Goal: Obtain resource: Download file/media

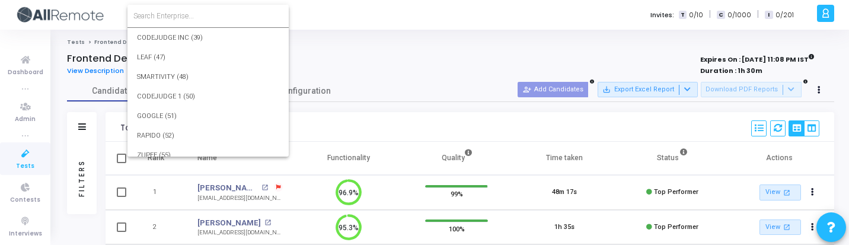
click at [197, 20] on input at bounding box center [207, 16] width 149 height 11
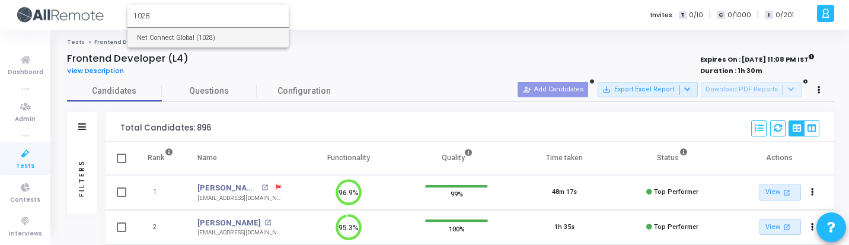
type input "1028"
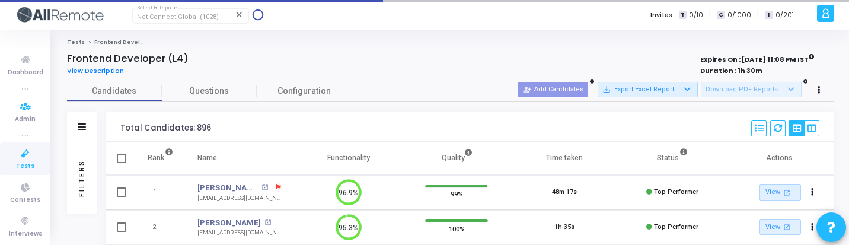
click at [15, 158] on icon at bounding box center [25, 153] width 25 height 15
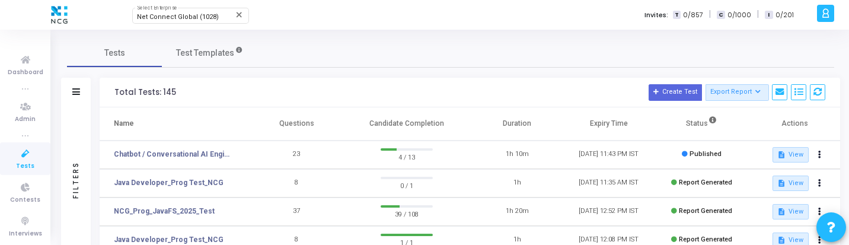
click at [352, 97] on h3 "Total Tests: 145 Create Test Export Report Id Name Job Role Questions Candidate…" at bounding box center [469, 92] width 711 height 17
click at [178, 162] on td "Chatbot / Conversational AI Engineer Assessment" at bounding box center [175, 155] width 151 height 28
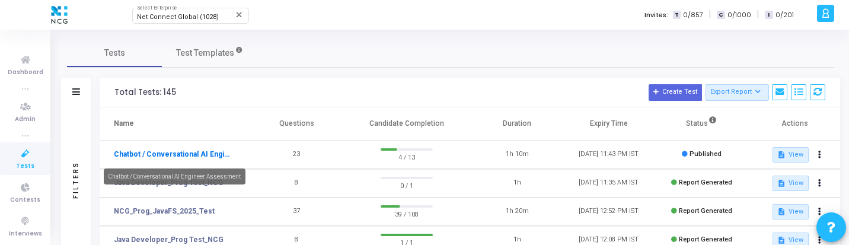
click at [183, 157] on link "Chatbot / Conversational AI Engineer Assessment" at bounding box center [173, 154] width 119 height 11
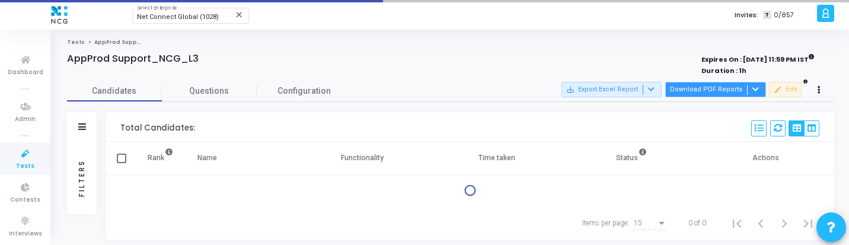
click at [710, 89] on button "Download PDF Reports" at bounding box center [715, 89] width 101 height 15
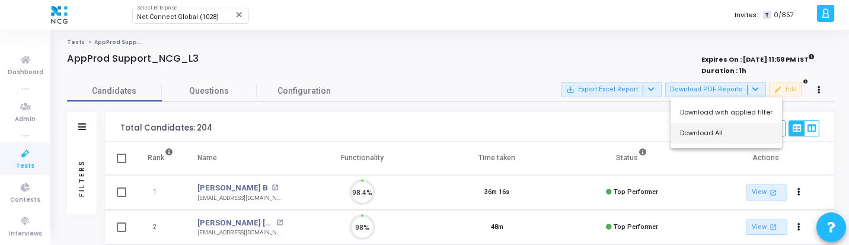
click at [707, 136] on button "Download All" at bounding box center [726, 133] width 111 height 21
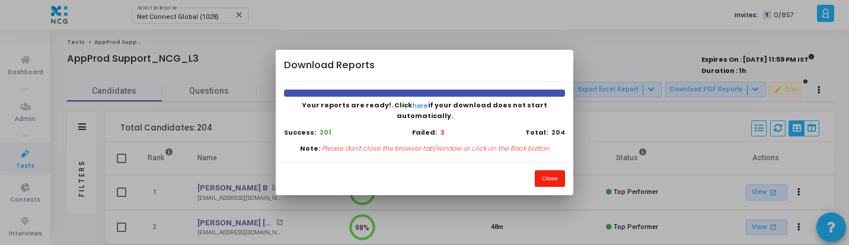
click at [552, 175] on button "Close" at bounding box center [550, 178] width 30 height 16
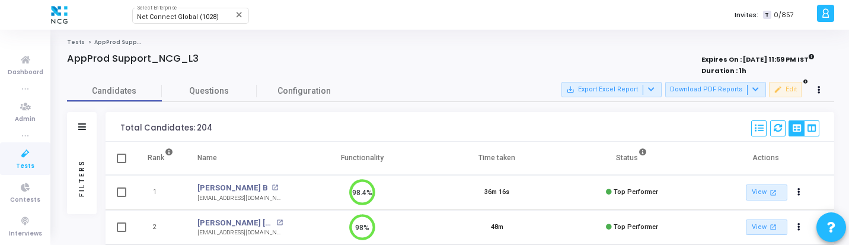
click at [78, 176] on div "Filters" at bounding box center [82, 178] width 11 height 130
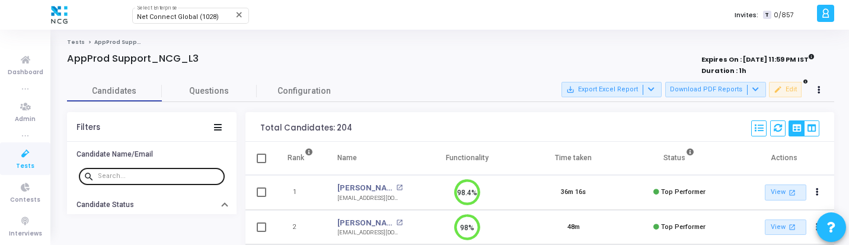
click at [126, 175] on input "text" at bounding box center [159, 176] width 122 height 7
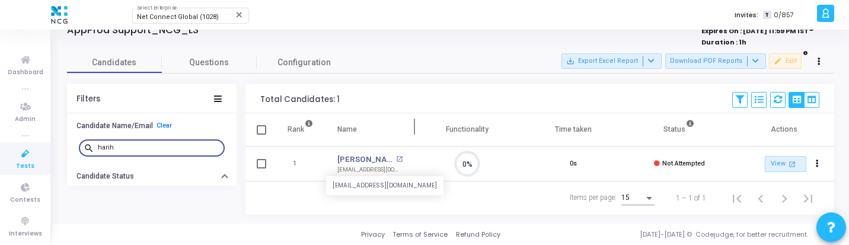
scroll to position [5, 5]
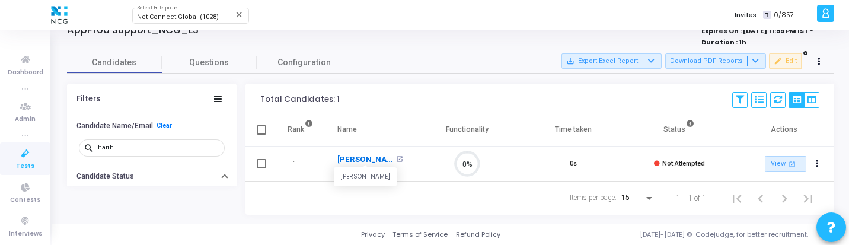
click at [359, 155] on link "Hariharan" at bounding box center [365, 160] width 56 height 12
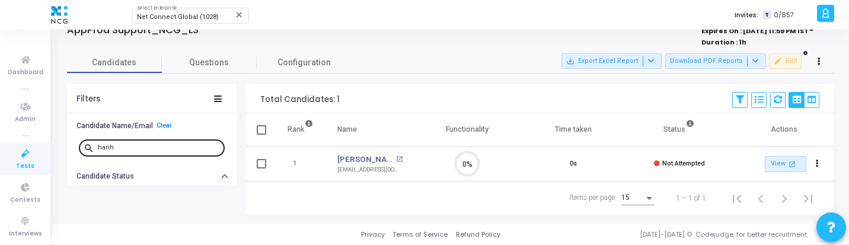
click at [159, 144] on input "harih" at bounding box center [159, 147] width 122 height 7
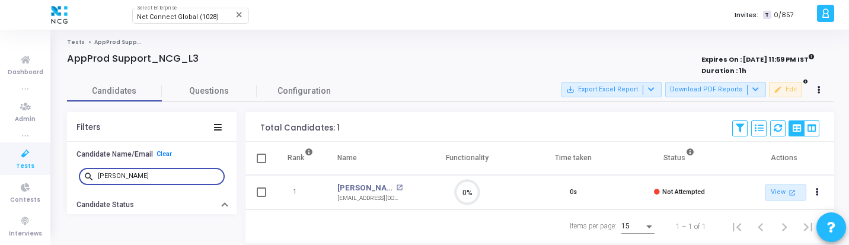
scroll to position [25, 30]
click at [356, 189] on link "Dileep Meda" at bounding box center [365, 188] width 56 height 12
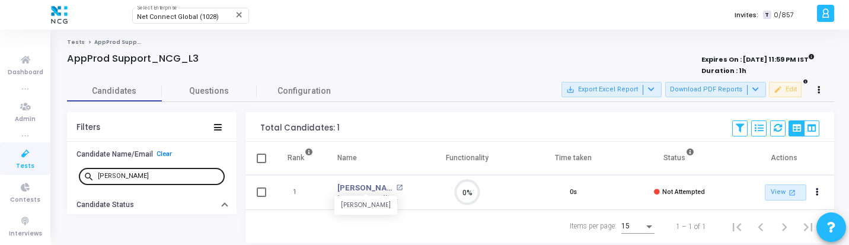
click at [168, 174] on input "dileep" at bounding box center [159, 176] width 122 height 7
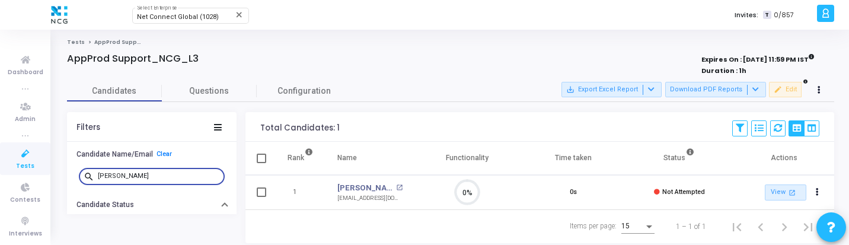
click at [168, 174] on input "dileep" at bounding box center [159, 176] width 122 height 7
type input "somya"
click at [369, 185] on link "Somyaranjan Parida" at bounding box center [365, 188] width 56 height 12
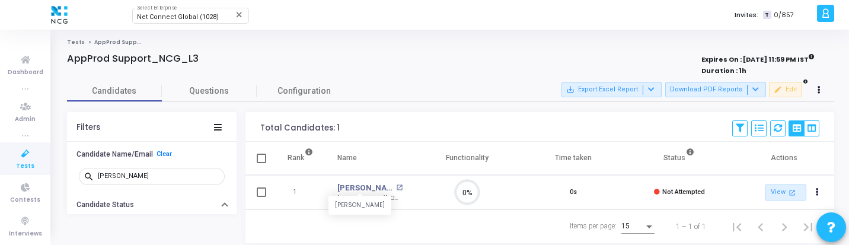
click at [31, 157] on icon at bounding box center [25, 153] width 25 height 15
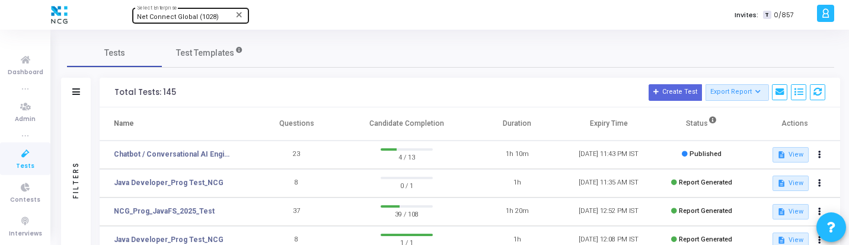
click at [200, 17] on span "Net Connect Global (1028)" at bounding box center [178, 17] width 82 height 8
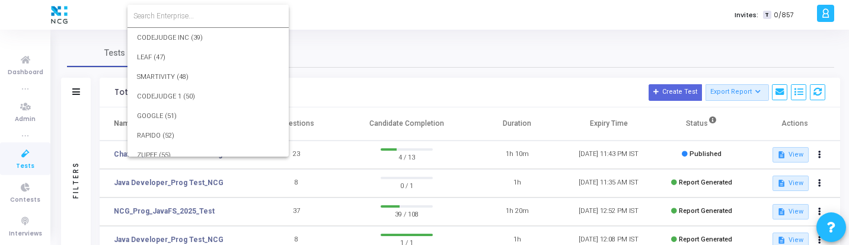
scroll to position [17689, 0]
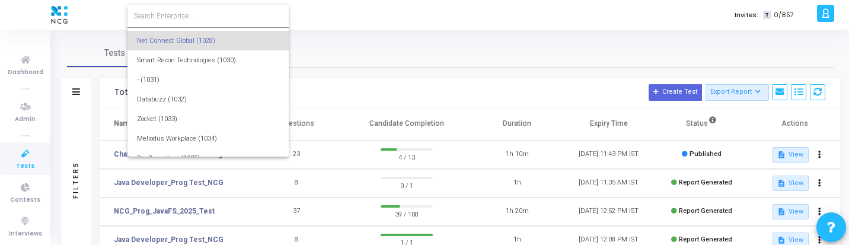
click at [210, 15] on input at bounding box center [207, 16] width 149 height 11
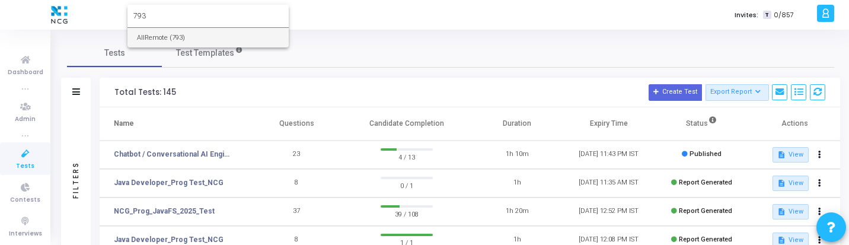
scroll to position [0, 0]
type input "793"
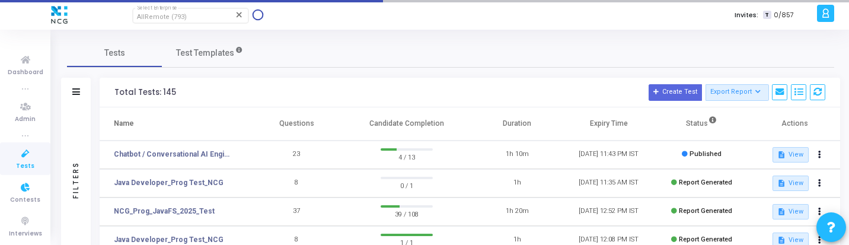
click at [33, 162] on link "Tests" at bounding box center [25, 158] width 50 height 33
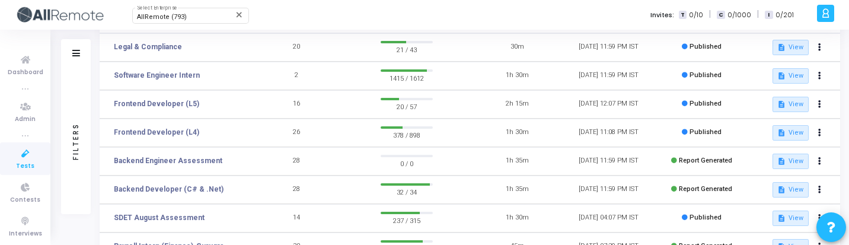
scroll to position [114, 0]
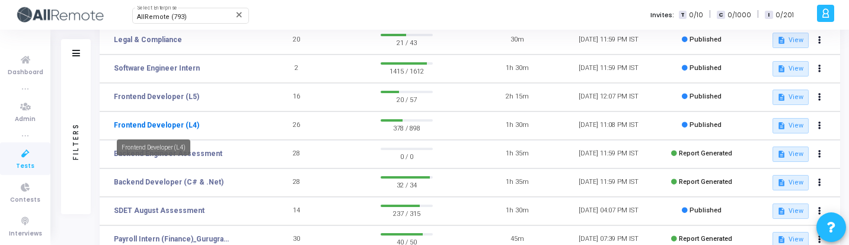
click at [177, 125] on link "Frontend Developer (L4)" at bounding box center [156, 125] width 85 height 11
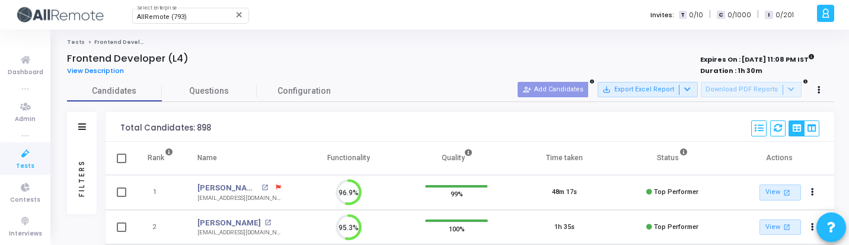
scroll to position [25, 30]
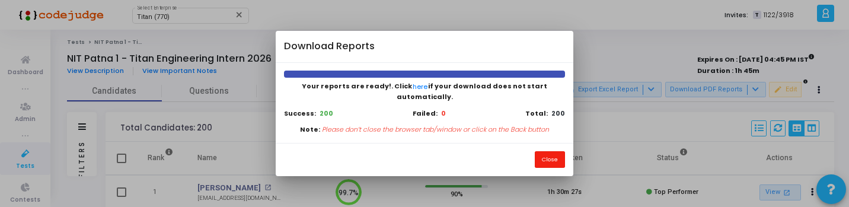
click at [553, 154] on button "Close" at bounding box center [550, 159] width 30 height 16
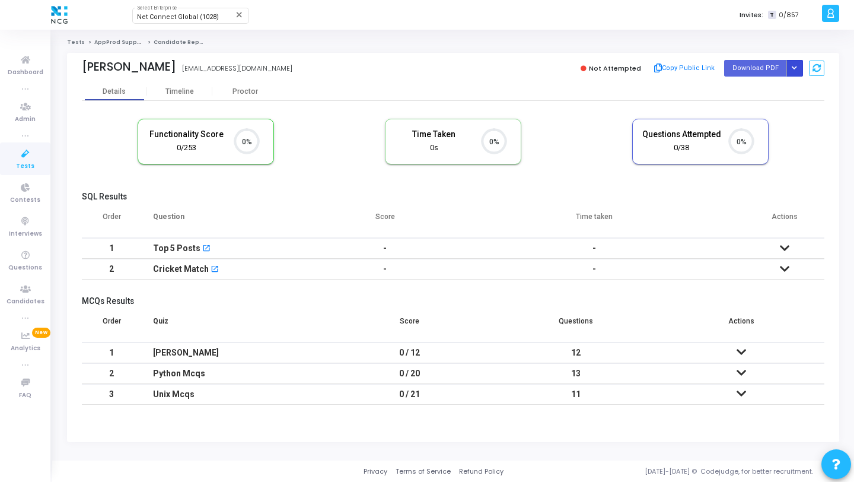
scroll to position [5, 5]
click at [795, 70] on icon "Button group with nested dropdown" at bounding box center [794, 68] width 5 height 6
click at [768, 86] on button "Regenerate PDF" at bounding box center [756, 91] width 91 height 19
click at [791, 70] on button "Button group with nested dropdown" at bounding box center [794, 68] width 17 height 16
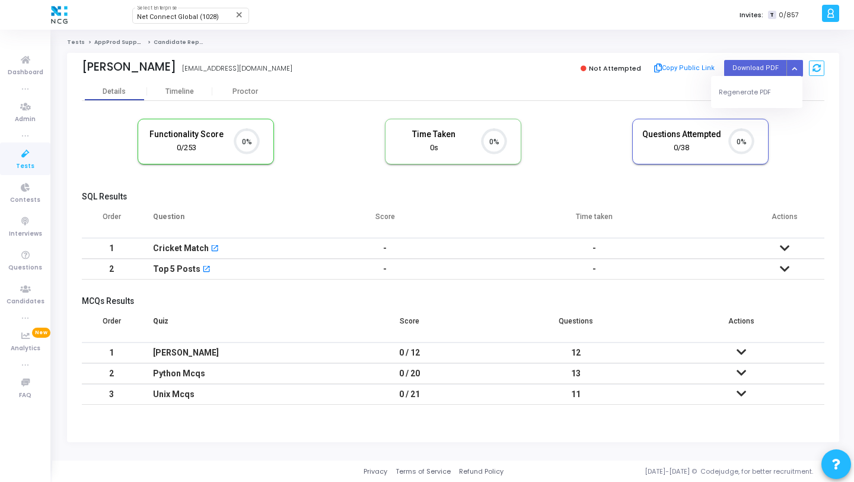
drag, startPoint x: 771, startPoint y: 87, endPoint x: 769, endPoint y: 77, distance: 9.7
click at [771, 87] on button "Regenerate PDF" at bounding box center [756, 91] width 91 height 19
click at [799, 72] on button "Button group with nested dropdown" at bounding box center [794, 68] width 17 height 16
click at [779, 98] on button "Regenerate PDF" at bounding box center [756, 91] width 91 height 19
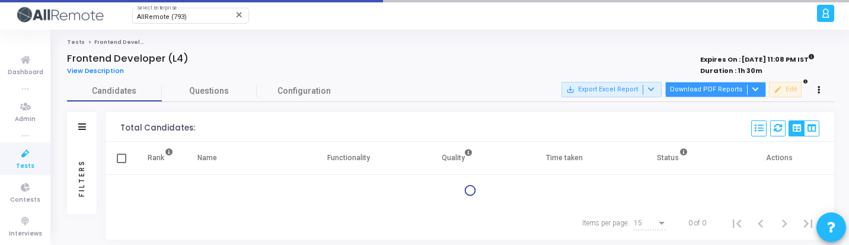
click at [721, 93] on button "Download PDF Reports" at bounding box center [715, 89] width 101 height 15
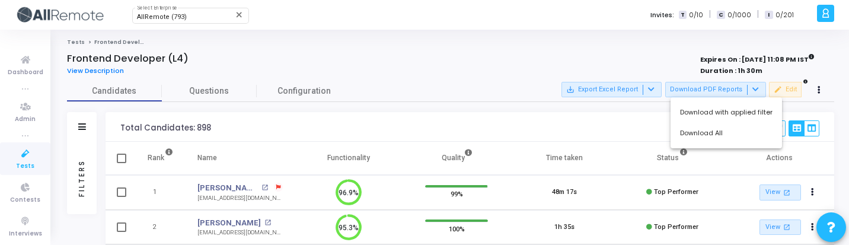
click at [84, 161] on div at bounding box center [424, 122] width 849 height 245
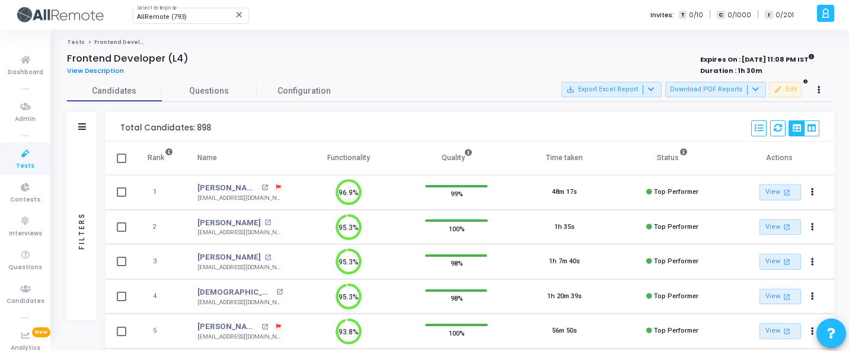
click at [82, 211] on div "Filters" at bounding box center [82, 230] width 11 height 130
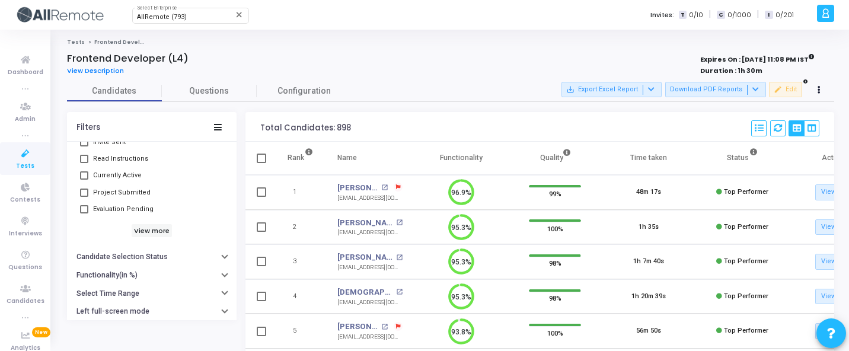
click at [138, 225] on h6 "View more" at bounding box center [152, 230] width 41 height 13
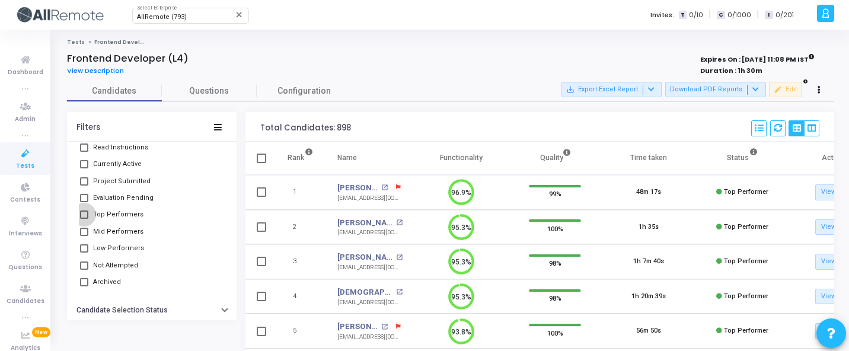
click at [127, 213] on span "Top Performers" at bounding box center [118, 215] width 50 height 14
click at [84, 219] on input "Top Performers" at bounding box center [84, 219] width 1 height 1
checkbox input "true"
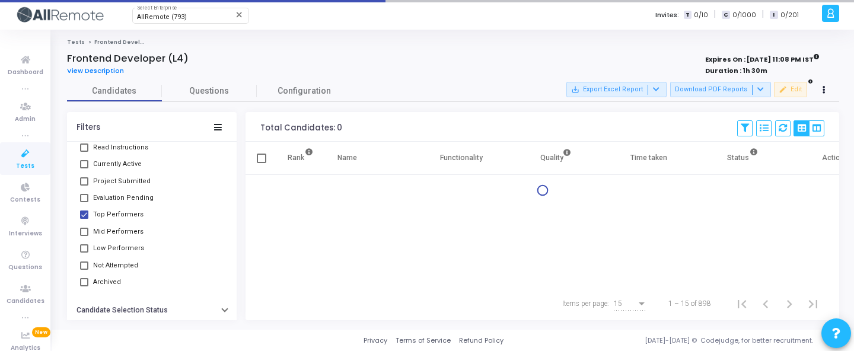
click at [127, 232] on span "Mid Performers" at bounding box center [118, 232] width 50 height 14
click at [84, 236] on input "Mid Performers" at bounding box center [84, 236] width 1 height 1
checkbox input "true"
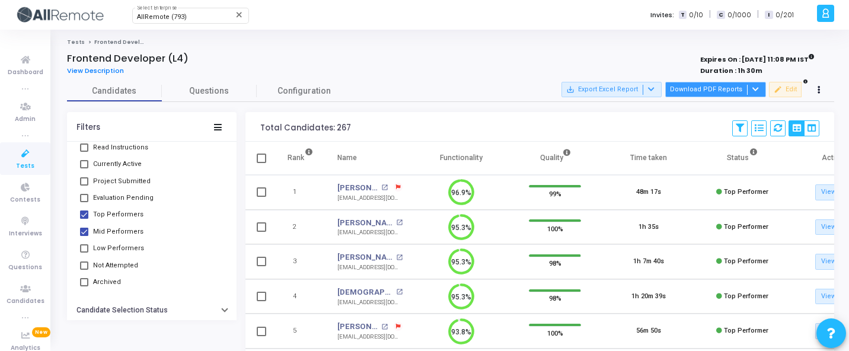
click at [691, 87] on button "Download PDF Reports" at bounding box center [715, 89] width 101 height 15
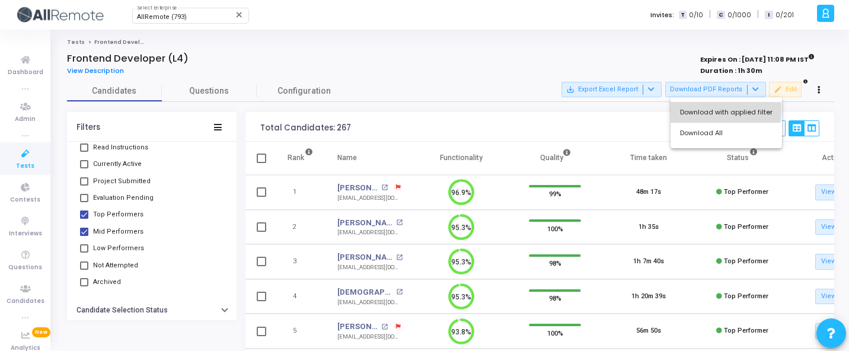
click at [693, 108] on button "Download with applied filter" at bounding box center [726, 112] width 111 height 21
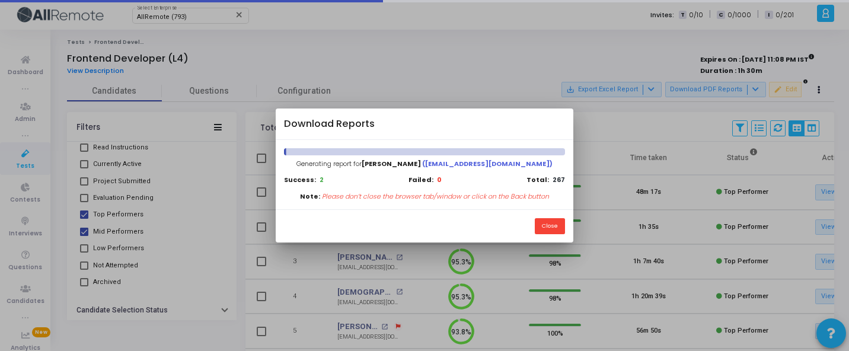
click at [554, 212] on div "Close" at bounding box center [424, 225] width 297 height 33
click at [554, 224] on button "Close" at bounding box center [550, 226] width 30 height 16
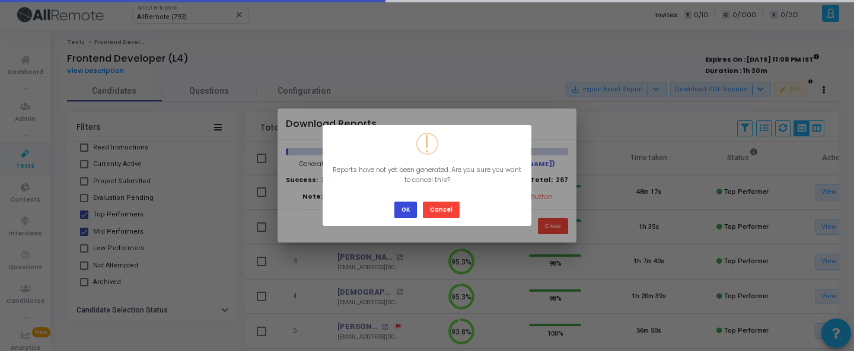
click at [400, 212] on button "OK" at bounding box center [405, 210] width 23 height 16
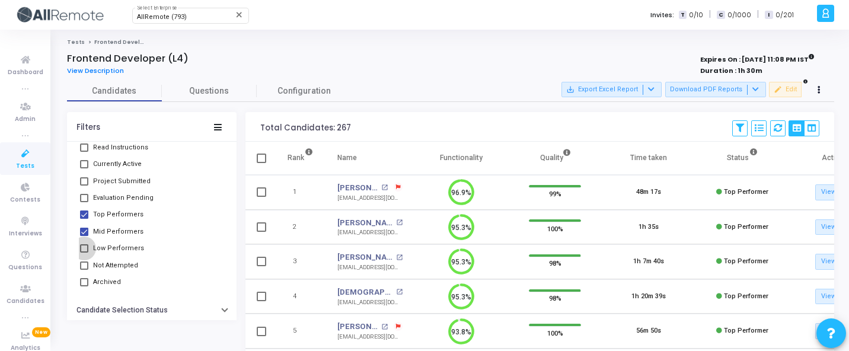
click at [123, 244] on span "Low Performers" at bounding box center [118, 248] width 51 height 14
click at [84, 244] on input "Low Performers" at bounding box center [84, 253] width 1 height 1
checkbox input "true"
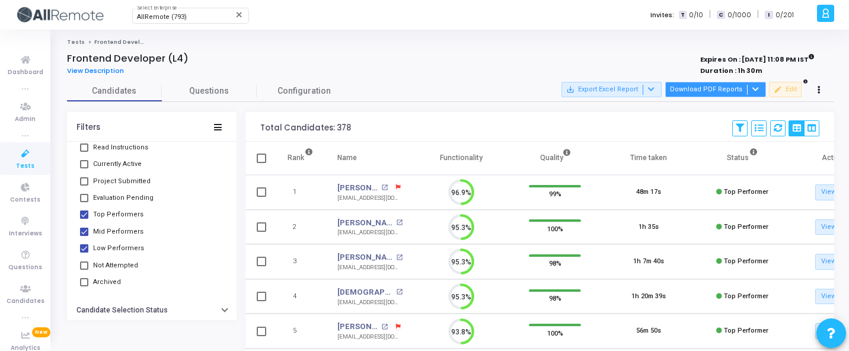
click at [719, 87] on button "Download PDF Reports" at bounding box center [715, 89] width 101 height 15
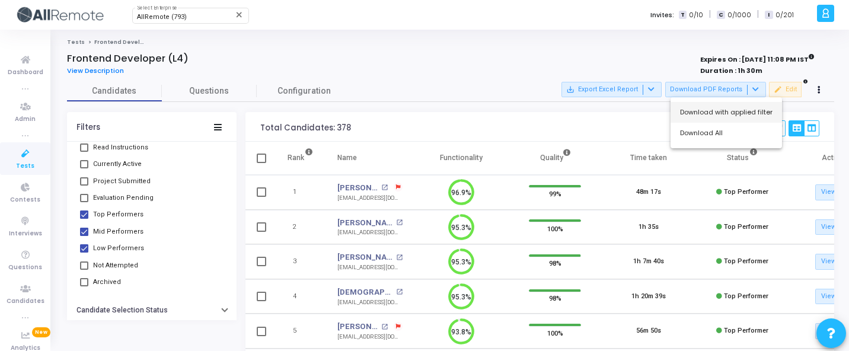
click at [709, 112] on button "Download with applied filter" at bounding box center [726, 112] width 111 height 21
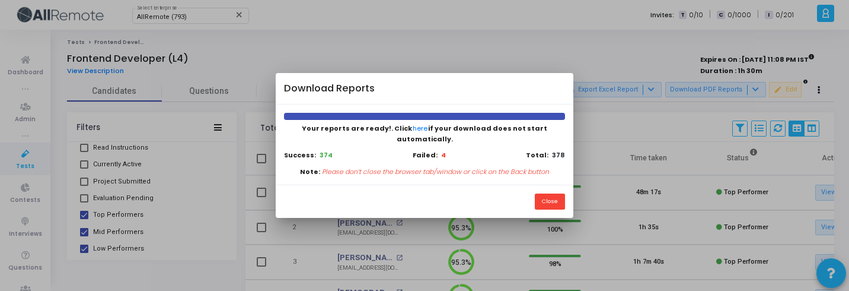
click at [711, 111] on div at bounding box center [424, 145] width 849 height 291
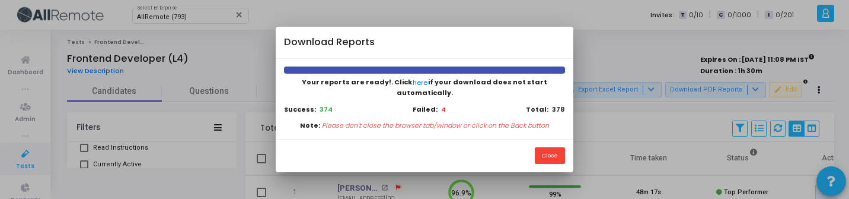
scroll to position [5, 5]
click at [535, 148] on div "Close" at bounding box center [550, 155] width 30 height 16
click at [540, 148] on button "Close" at bounding box center [550, 155] width 30 height 16
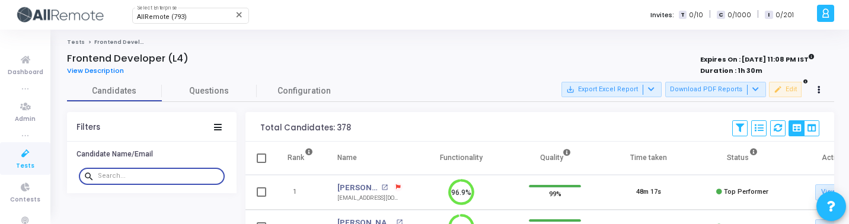
click at [184, 177] on input "text" at bounding box center [159, 176] width 122 height 7
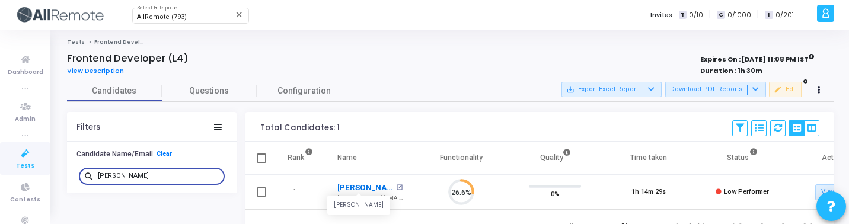
type input "lokesh"
click at [357, 184] on link "Lokesh Kumar Meena" at bounding box center [365, 188] width 56 height 12
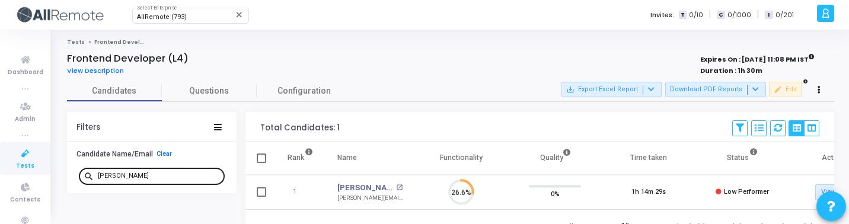
click at [122, 171] on div "lokesh" at bounding box center [159, 175] width 122 height 19
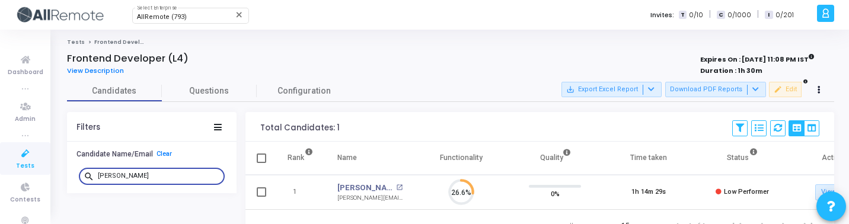
click at [128, 173] on input "lokesh" at bounding box center [159, 176] width 122 height 7
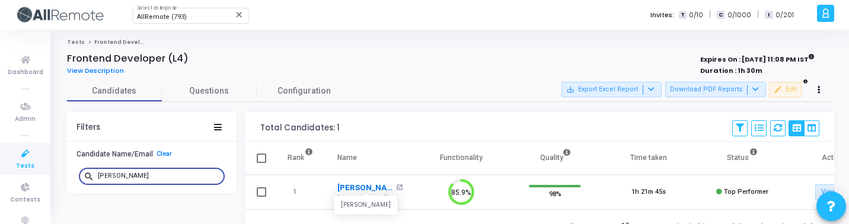
click at [368, 186] on link "Gaurav Kumar" at bounding box center [365, 188] width 56 height 12
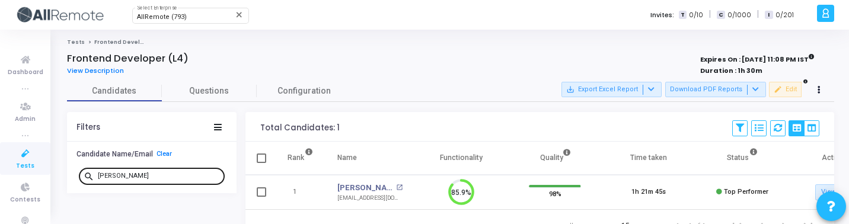
click at [169, 177] on input "gaurav k" at bounding box center [159, 176] width 122 height 7
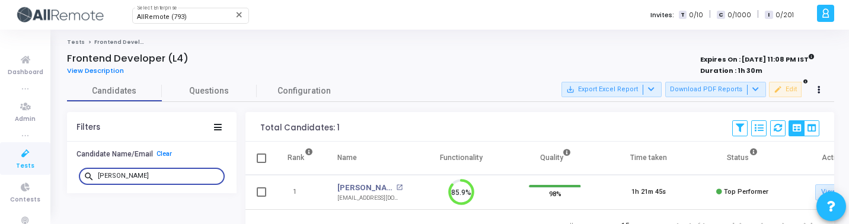
click at [169, 177] on input "gaurav k" at bounding box center [159, 176] width 122 height 7
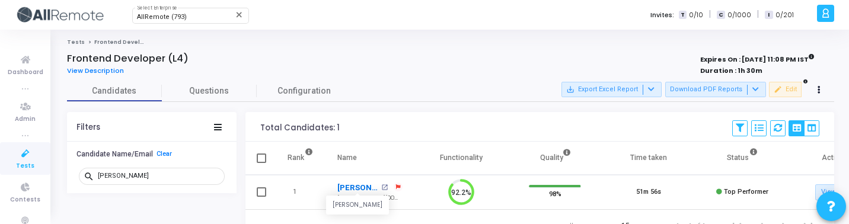
click at [353, 185] on link "Akshay Bhardwaj" at bounding box center [357, 188] width 41 height 12
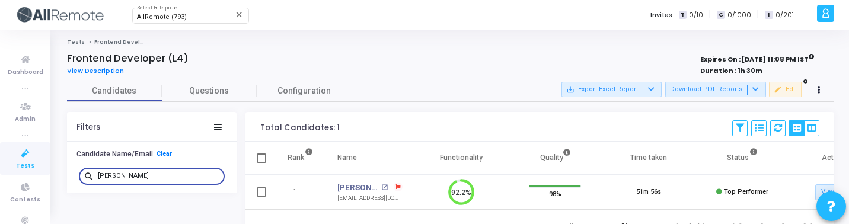
click at [152, 175] on input "akshay b" at bounding box center [159, 176] width 122 height 7
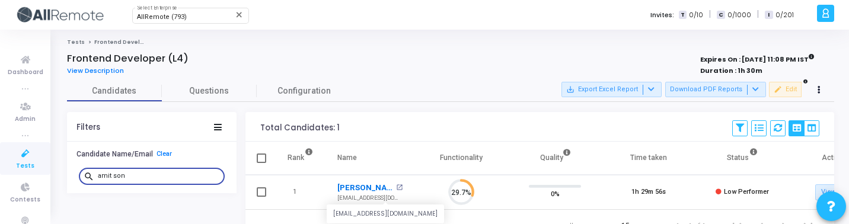
type input "amit son"
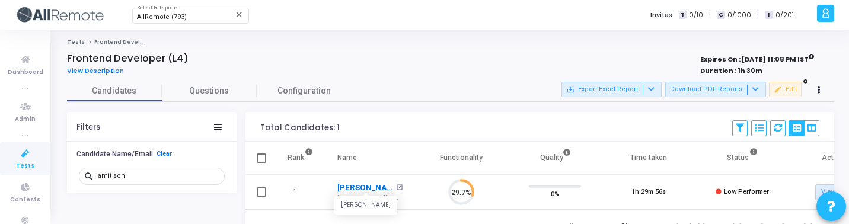
click at [348, 189] on link "Amit Soni" at bounding box center [365, 188] width 56 height 12
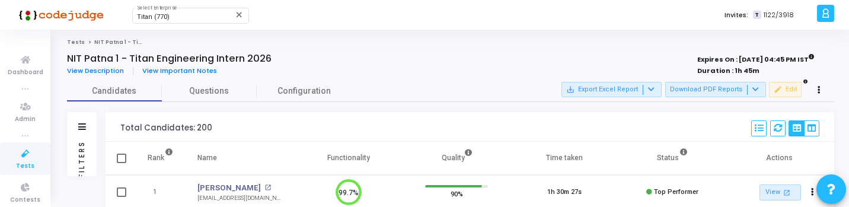
click at [22, 161] on span "Tests" at bounding box center [25, 166] width 18 height 10
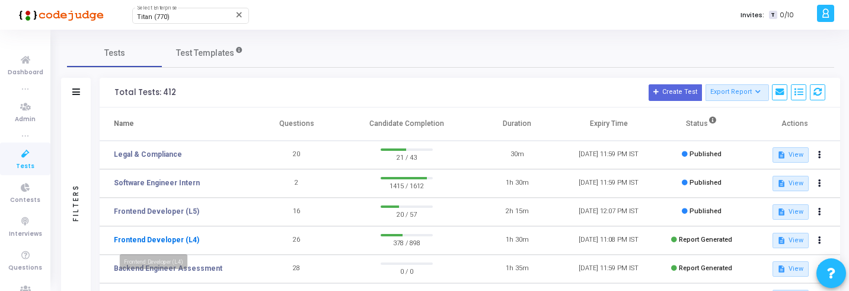
click at [173, 206] on link "Frontend Developer (L4)" at bounding box center [156, 239] width 85 height 11
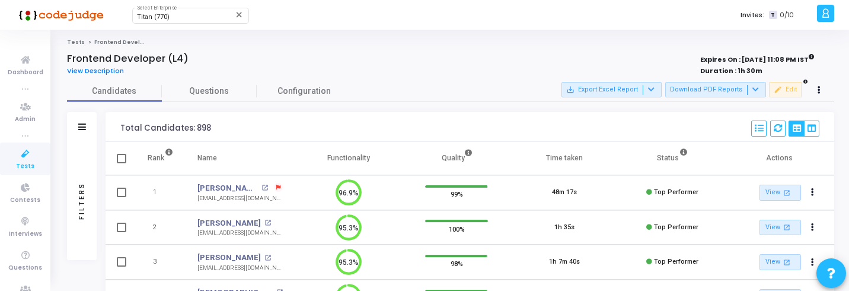
click at [70, 189] on div "Filters" at bounding box center [82, 201] width 30 height 118
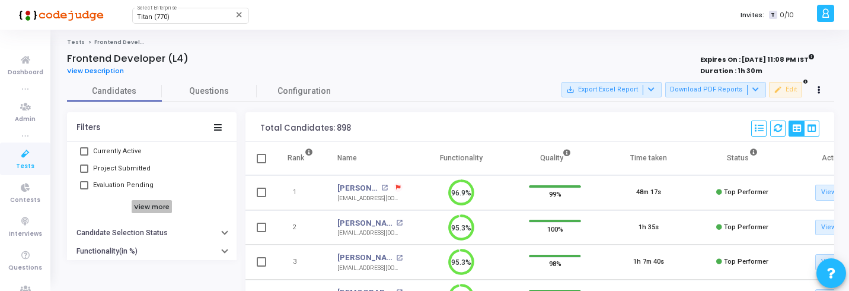
click at [149, 206] on h6 "View more" at bounding box center [152, 206] width 41 height 13
click at [120, 167] on span "Low Performers" at bounding box center [118, 172] width 51 height 14
click at [84, 176] on input "Low Performers" at bounding box center [84, 176] width 1 height 1
checkbox input "true"
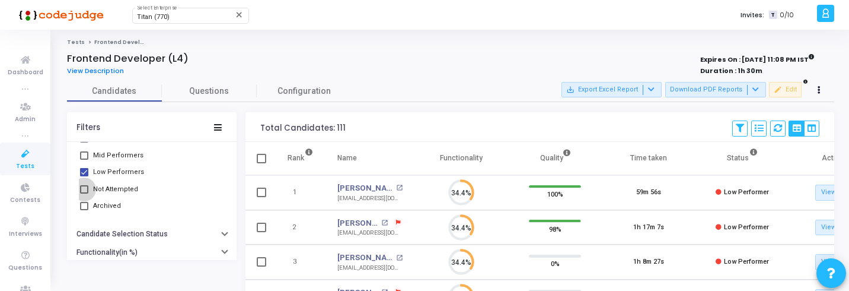
click at [120, 190] on span "Not Attempted" at bounding box center [115, 189] width 45 height 14
click at [84, 193] on input "Not Attempted" at bounding box center [84, 193] width 1 height 1
checkbox input "true"
click at [97, 171] on span "Low Performers" at bounding box center [118, 172] width 51 height 14
click at [84, 176] on input "Low Performers" at bounding box center [84, 176] width 1 height 1
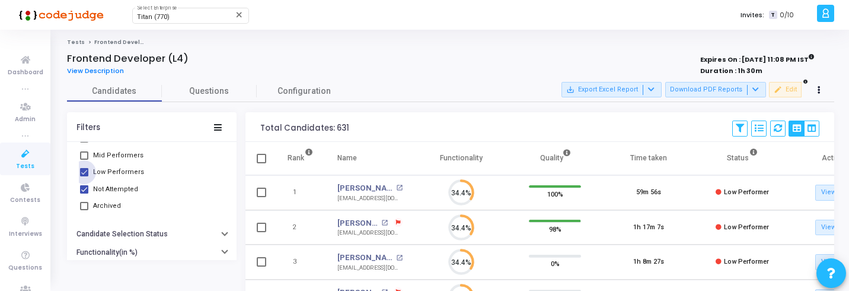
checkbox input "false"
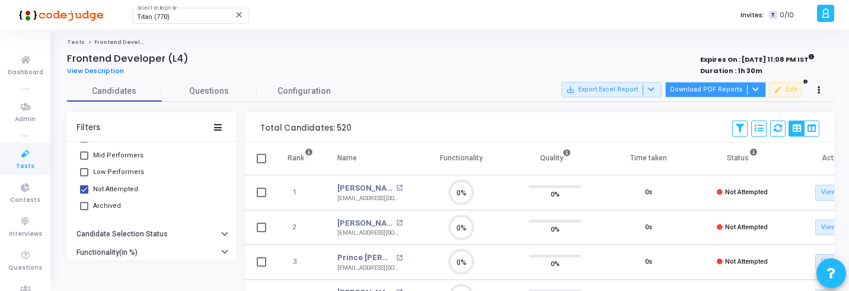
click at [716, 87] on button "Download PDF Reports" at bounding box center [715, 89] width 101 height 15
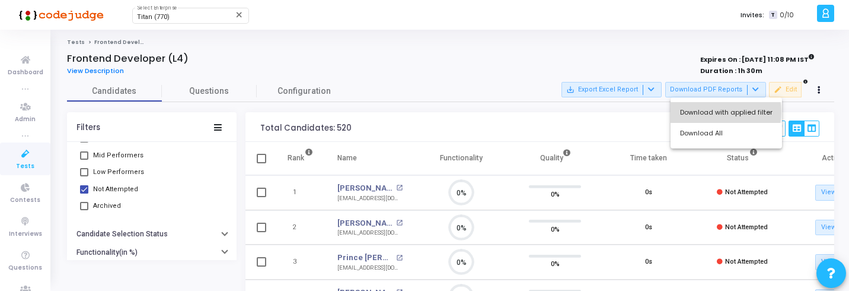
click at [724, 111] on button "Download with applied filter" at bounding box center [726, 112] width 111 height 21
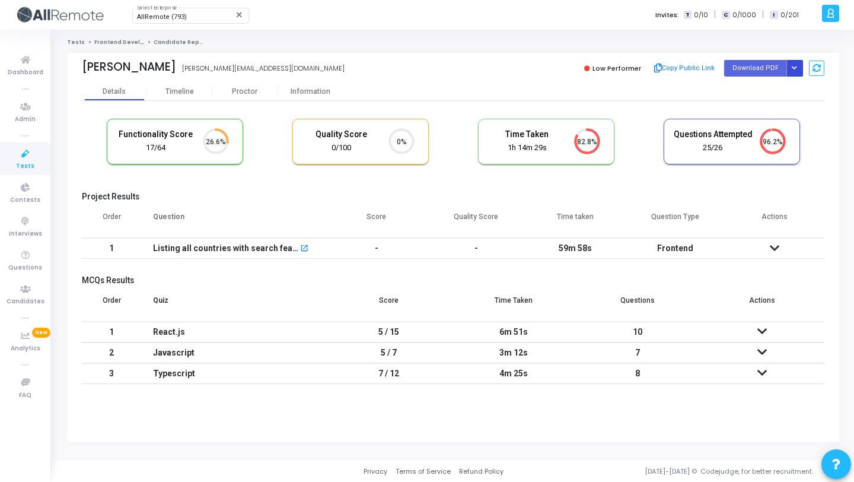
click at [795, 63] on button "Button group with nested dropdown" at bounding box center [794, 68] width 17 height 16
click at [759, 90] on button "Regenerate PDF" at bounding box center [756, 91] width 91 height 19
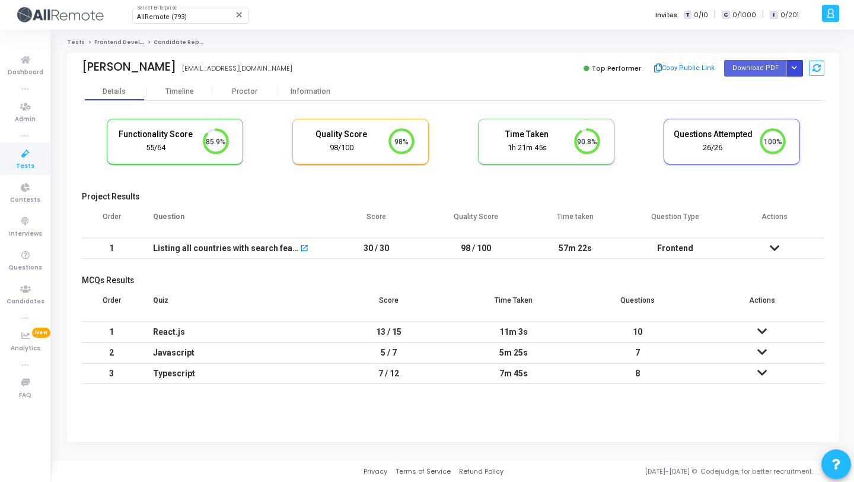
click at [794, 69] on icon "Button group with nested dropdown" at bounding box center [794, 68] width 5 height 6
click at [763, 92] on button "Regenerate PDF" at bounding box center [756, 91] width 91 height 19
click at [793, 66] on icon "Button group with nested dropdown" at bounding box center [794, 68] width 5 height 6
click at [759, 91] on button "Regenerate PDF" at bounding box center [756, 91] width 91 height 19
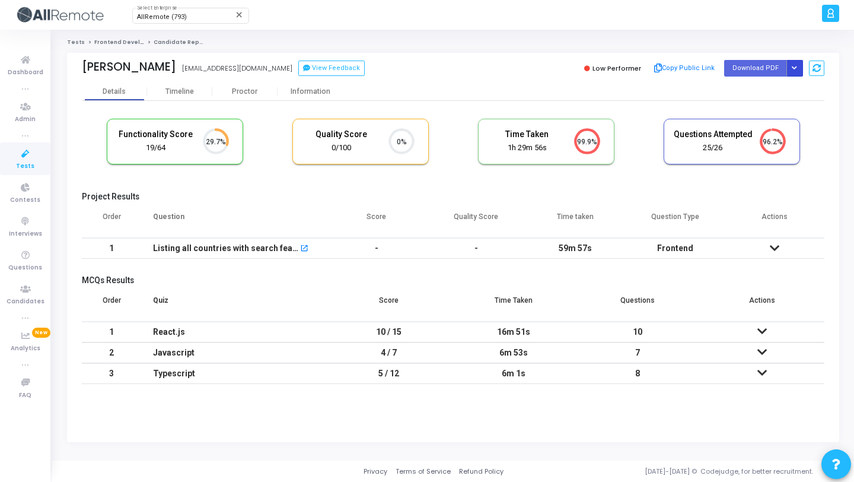
click at [792, 71] on button "Button group with nested dropdown" at bounding box center [794, 68] width 17 height 16
click at [777, 88] on button "Regenerate PDF" at bounding box center [756, 91] width 91 height 19
